Goal: Task Accomplishment & Management: Complete application form

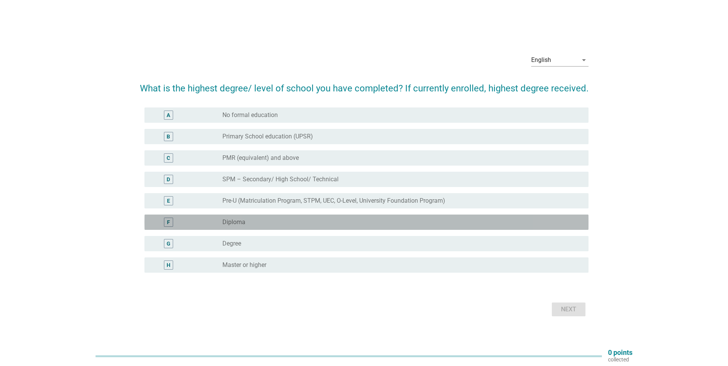
click at [318, 224] on div "radio_button_unchecked Diploma" at bounding box center [399, 222] width 354 height 8
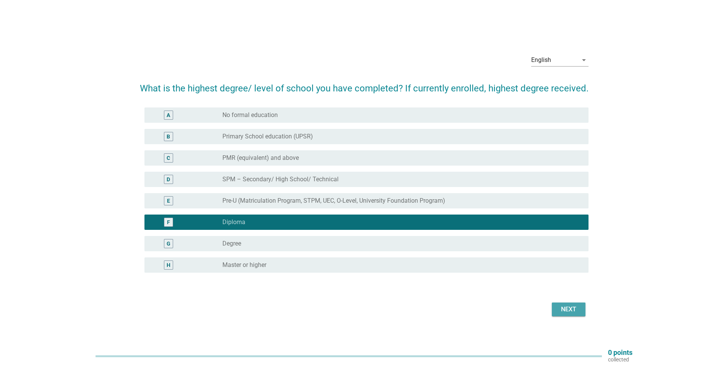
click at [563, 309] on div "Next" at bounding box center [568, 309] width 21 height 9
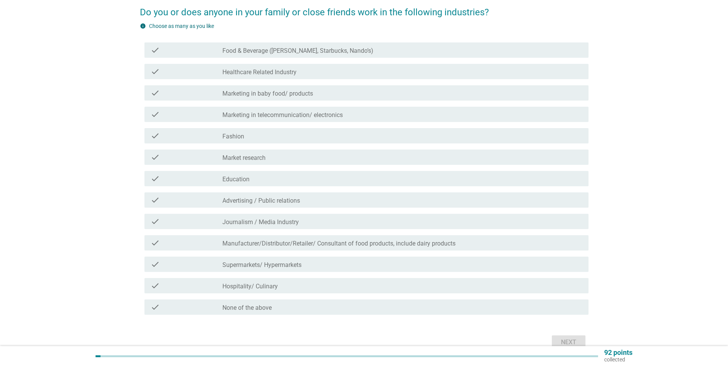
scroll to position [76, 0]
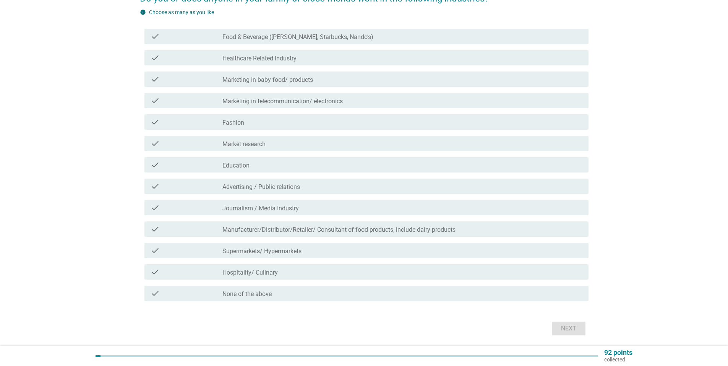
click at [297, 229] on label "Manufacturer/Distributor/Retailer/ Consultant of food products, include dairy p…" at bounding box center [338, 230] width 233 height 8
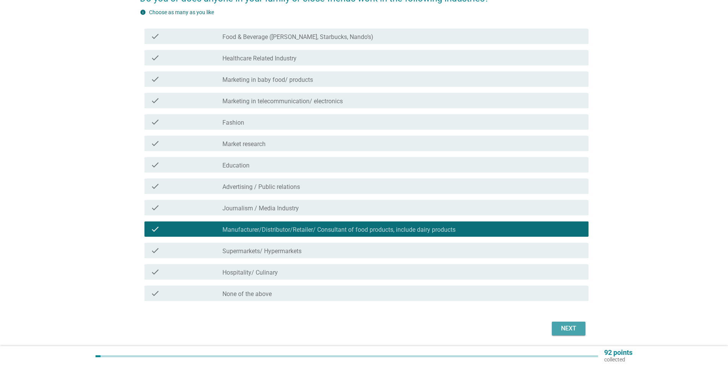
click at [557, 326] on button "Next" at bounding box center [569, 328] width 34 height 14
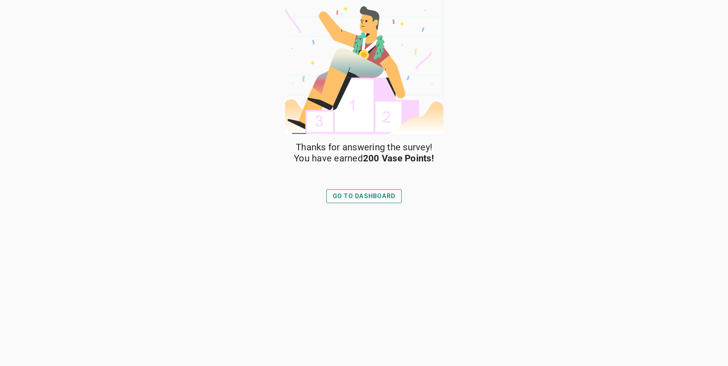
click at [373, 193] on div "GO TO DASHBOARD" at bounding box center [364, 196] width 63 height 9
